Goal: Task Accomplishment & Management: Use online tool/utility

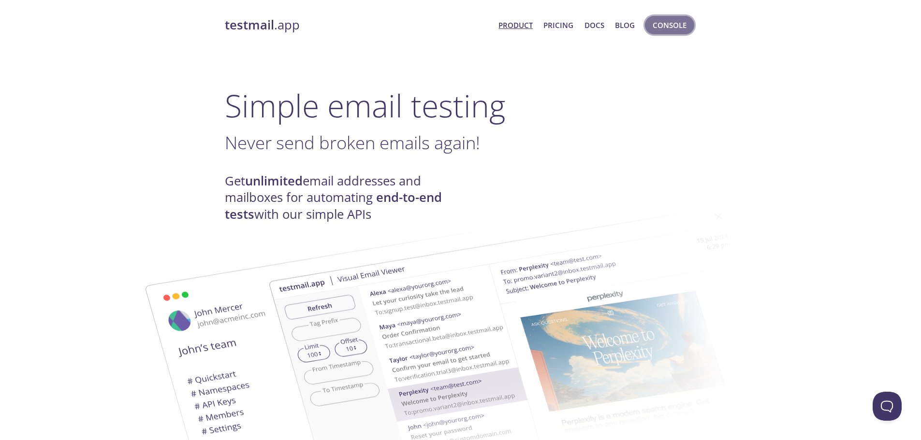
click at [661, 21] on span "Console" at bounding box center [669, 25] width 34 height 13
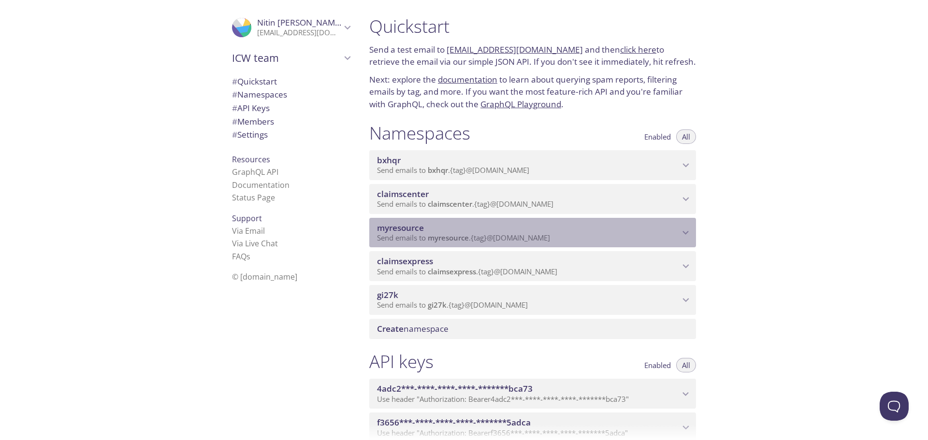
click at [521, 234] on span "Send emails to myresource . {tag} @[DOMAIN_NAME]" at bounding box center [463, 238] width 173 height 10
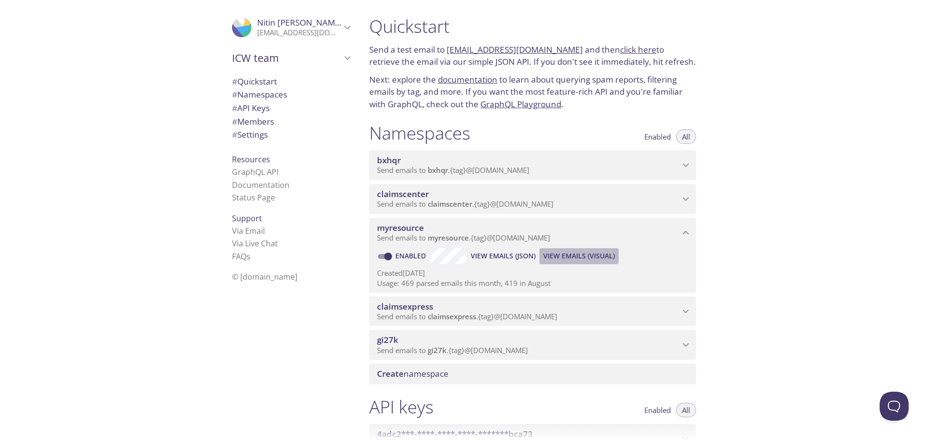
click at [579, 257] on span "View Emails (Visual)" at bounding box center [579, 256] width 72 height 12
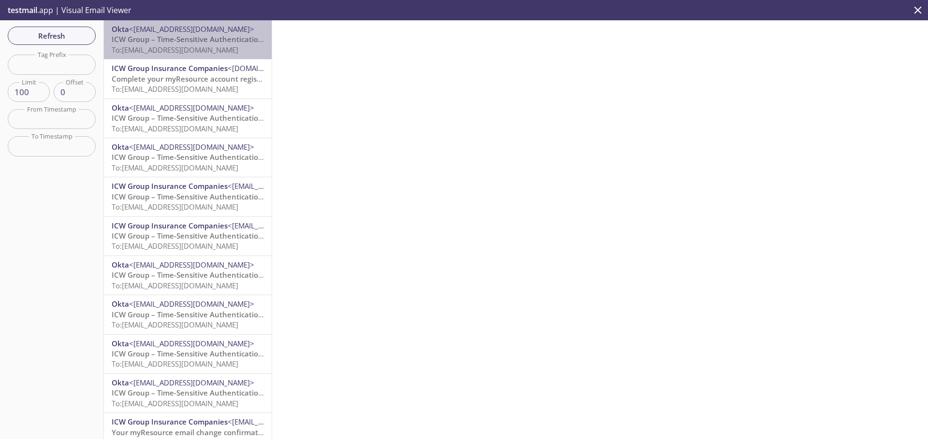
click at [207, 54] on span "To: [EMAIL_ADDRESS][DOMAIN_NAME]" at bounding box center [175, 50] width 127 height 10
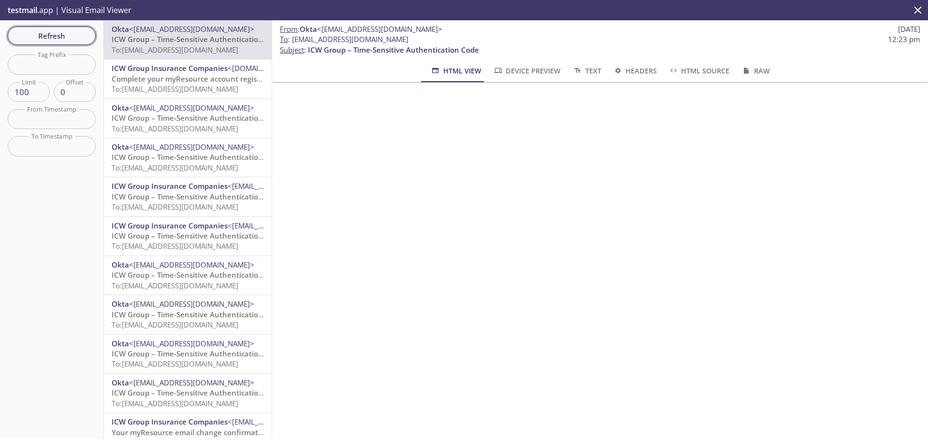
click at [50, 29] on button "Refresh" at bounding box center [52, 36] width 88 height 18
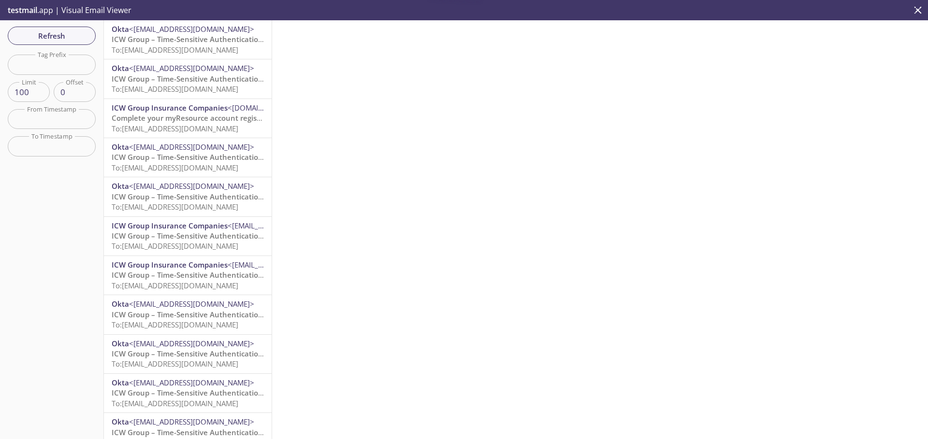
click at [214, 51] on span "To: [EMAIL_ADDRESS][DOMAIN_NAME]" at bounding box center [175, 50] width 127 height 10
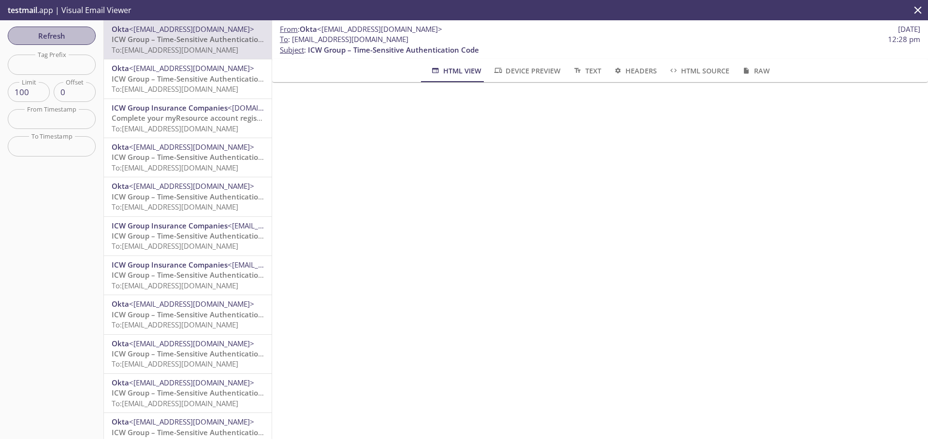
drag, startPoint x: 56, startPoint y: 37, endPoint x: 63, endPoint y: 37, distance: 6.8
click at [57, 37] on span "Refresh" at bounding box center [51, 35] width 72 height 13
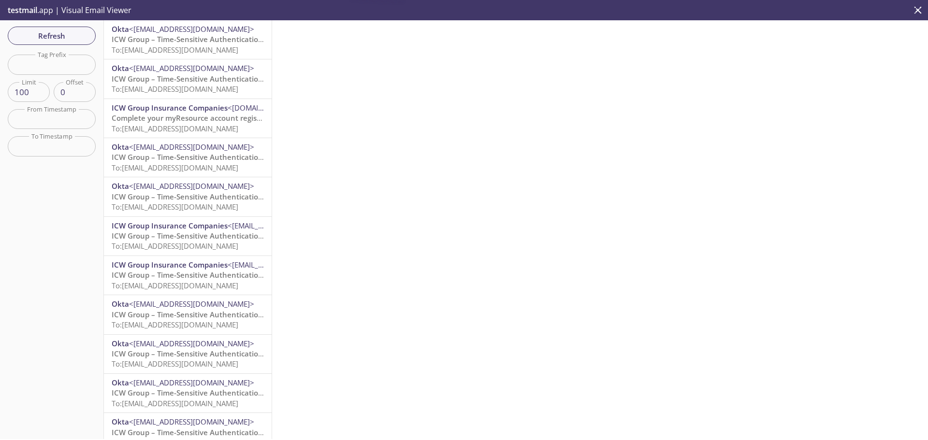
click at [165, 45] on span "To: [EMAIL_ADDRESS][DOMAIN_NAME]" at bounding box center [175, 50] width 127 height 10
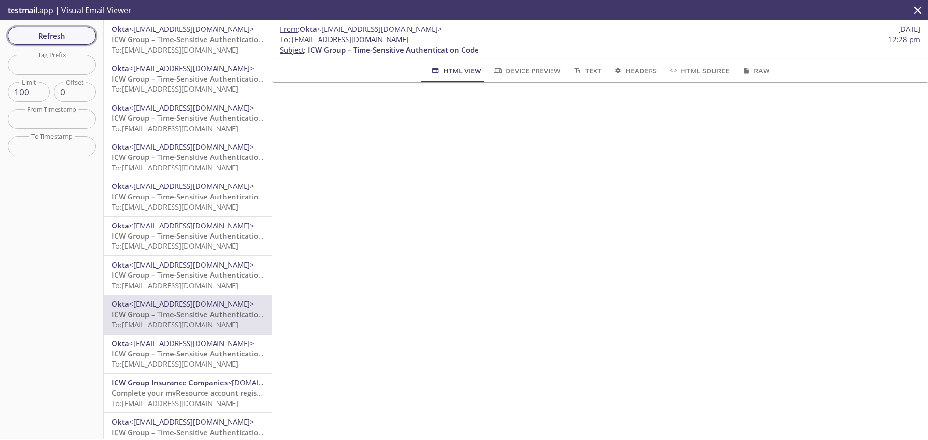
click at [58, 41] on span "Refresh" at bounding box center [51, 35] width 72 height 13
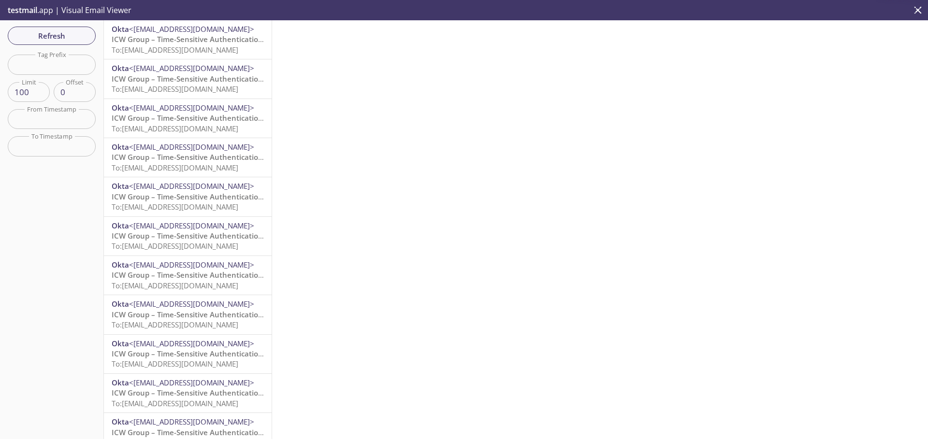
click at [187, 50] on span "To: [EMAIL_ADDRESS][DOMAIN_NAME]" at bounding box center [175, 50] width 127 height 10
